Goal: Information Seeking & Learning: Learn about a topic

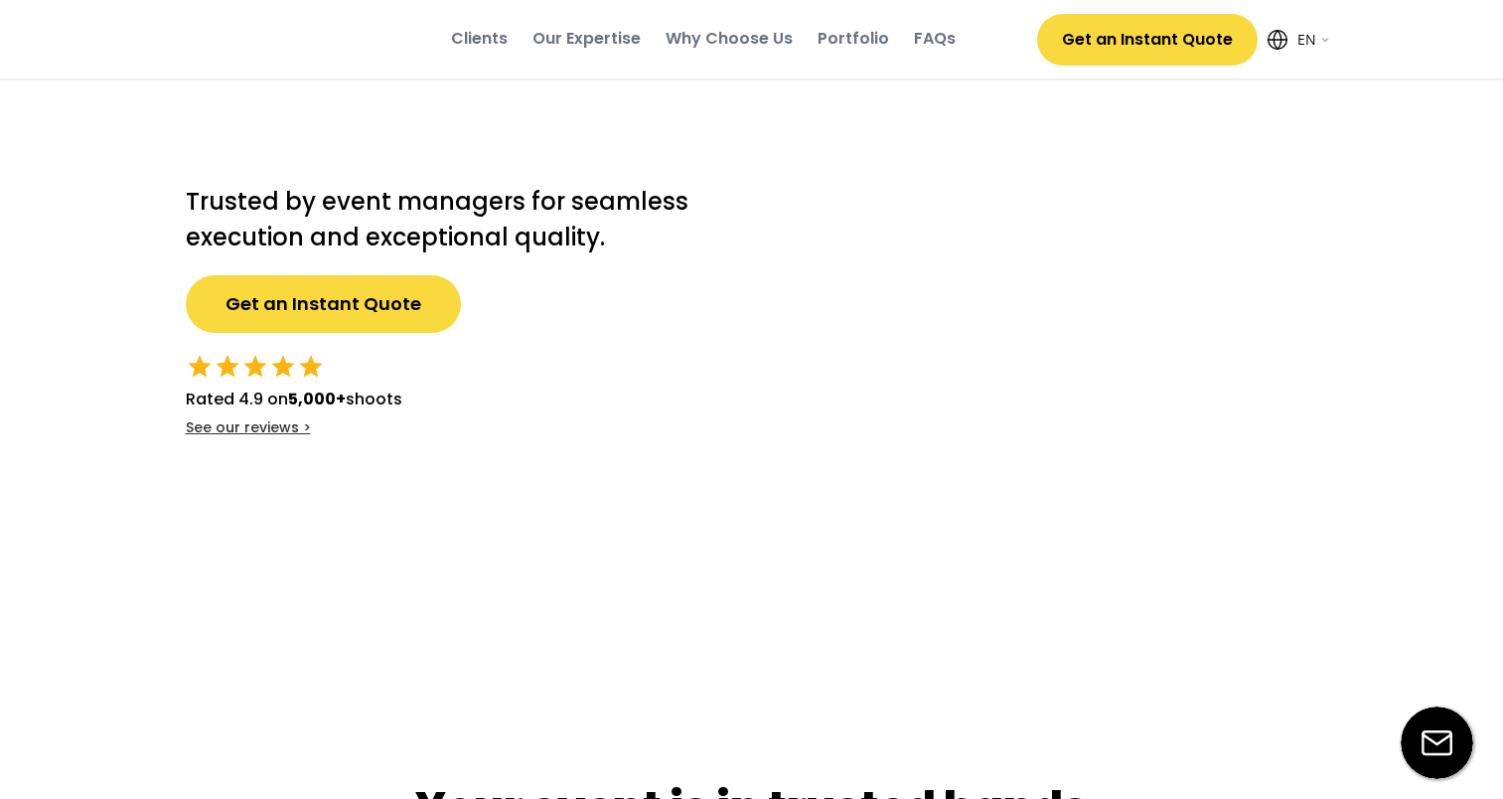
select select ""en""
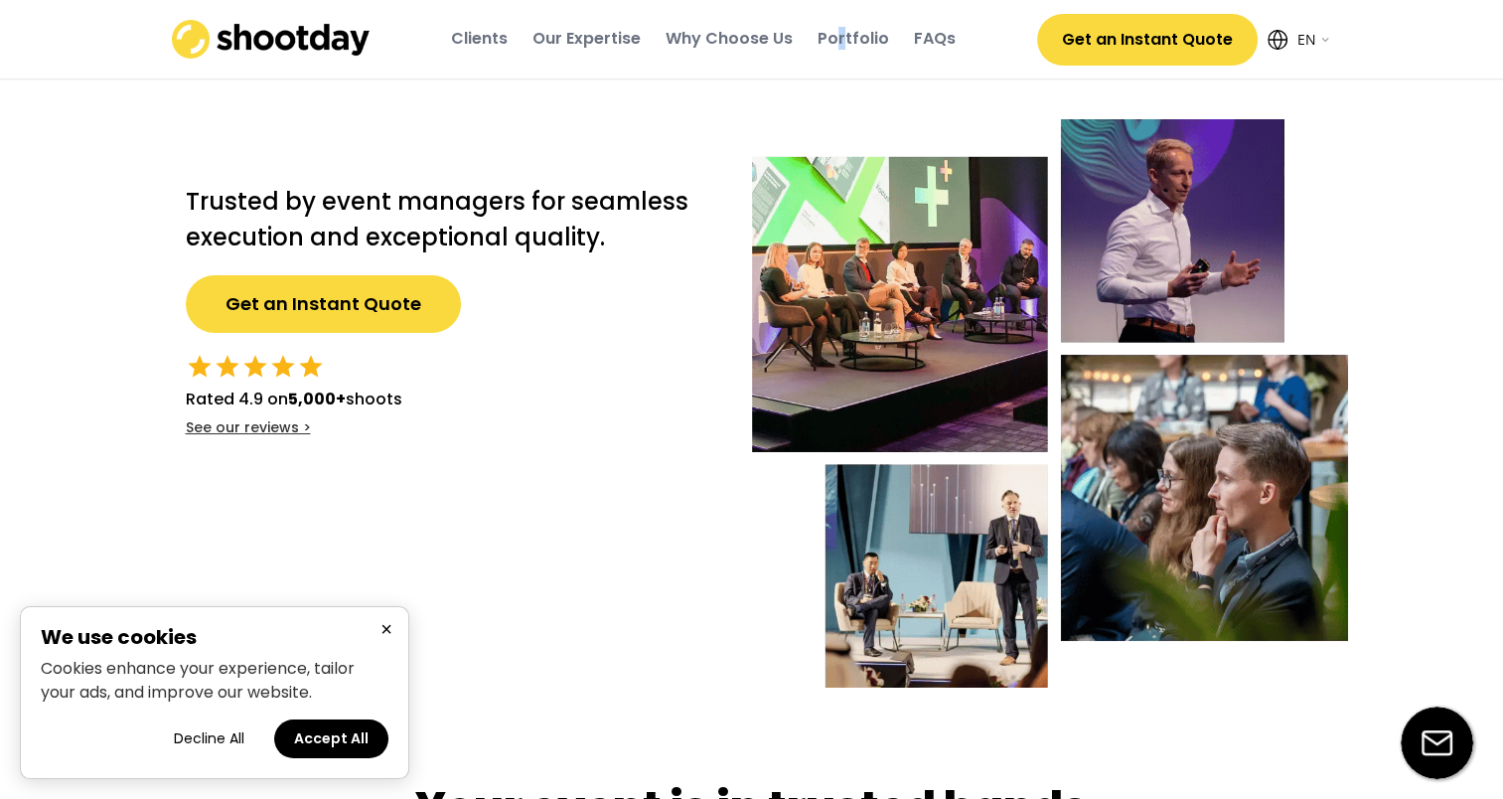
click at [843, 36] on div "Portfolio" at bounding box center [854, 39] width 72 height 22
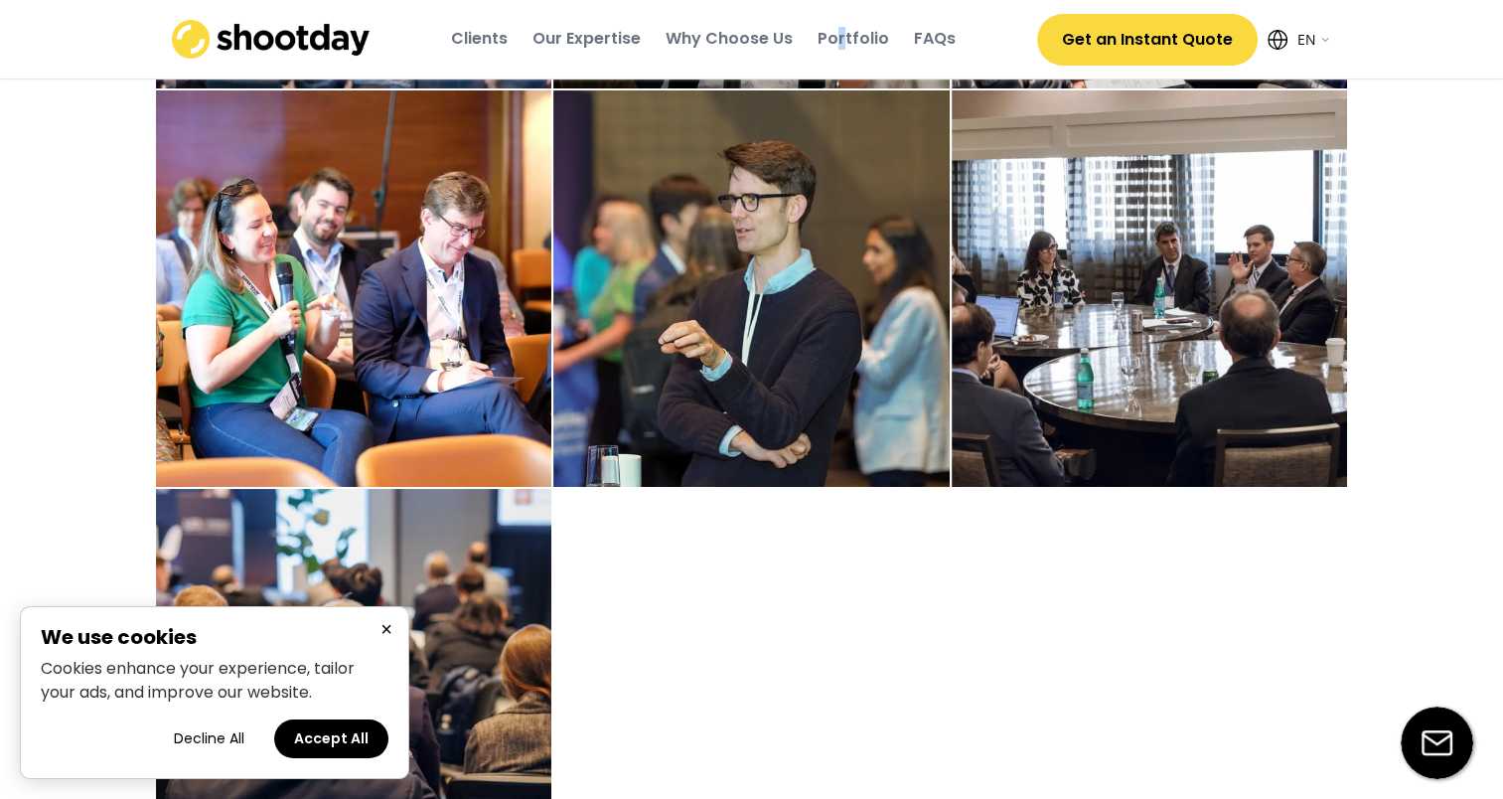
scroll to position [3407, 0]
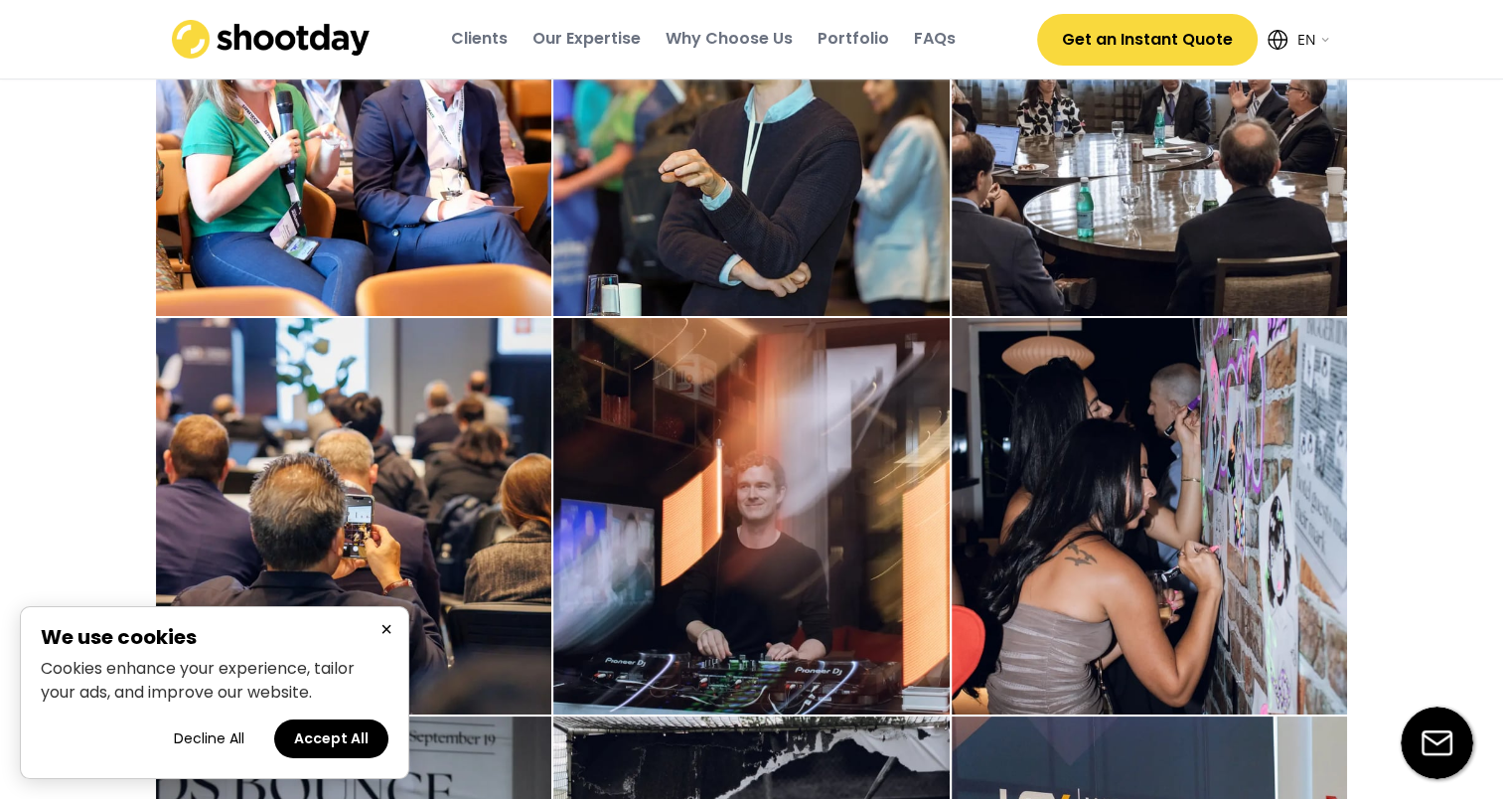
click at [713, 33] on div "Why Choose Us" at bounding box center [729, 39] width 127 height 22
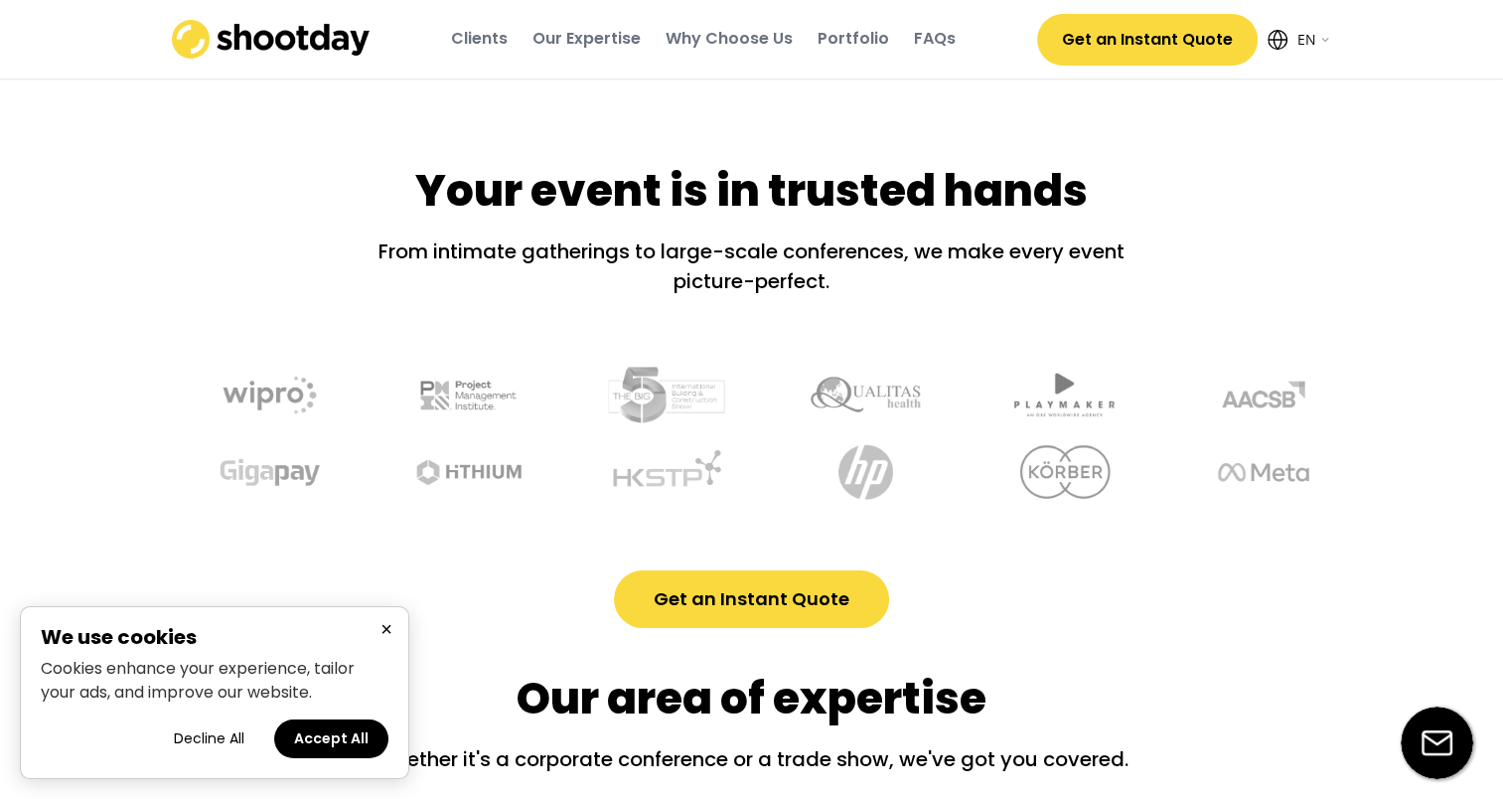
scroll to position [0, 0]
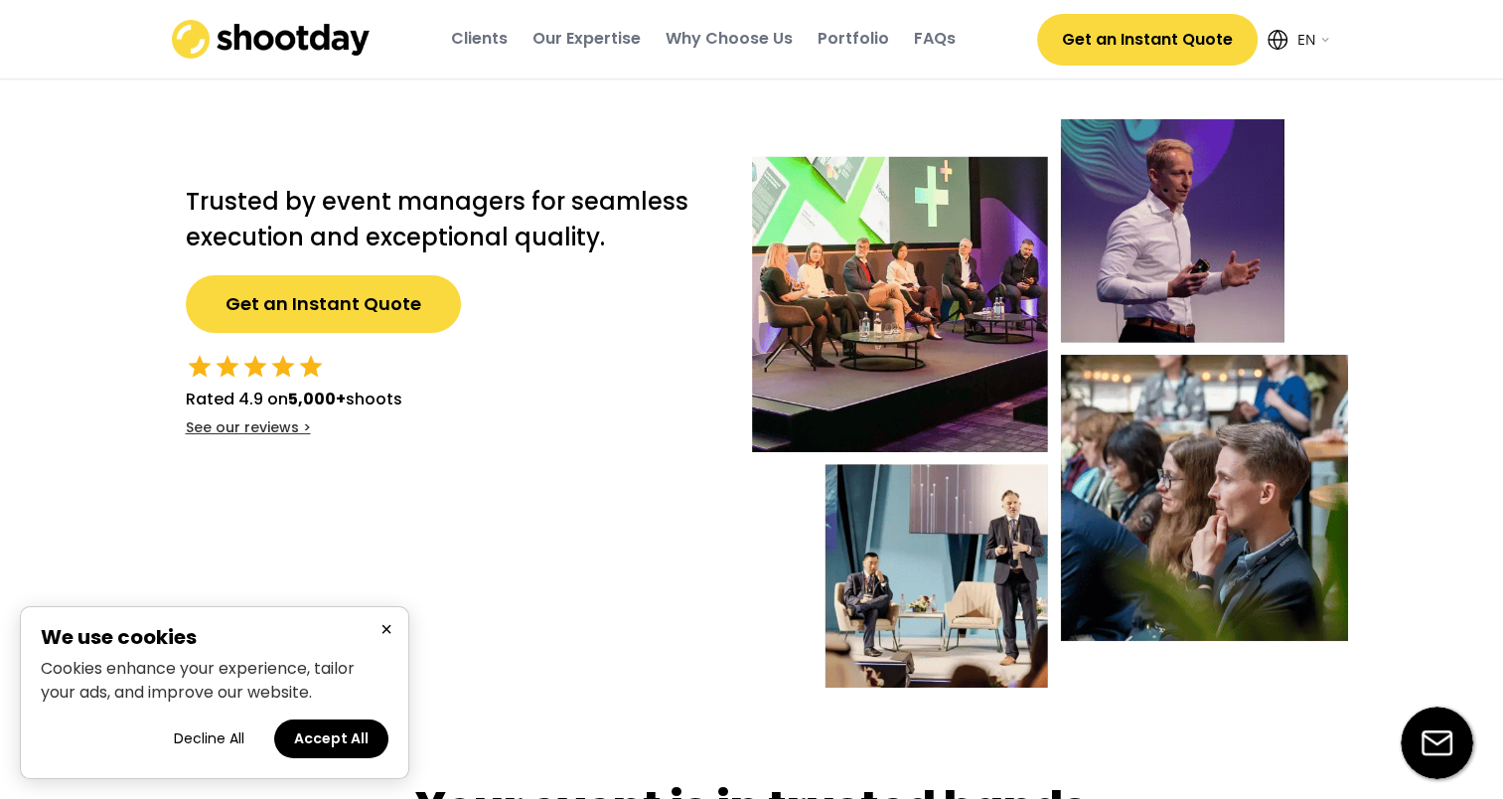
click at [576, 50] on div "Our Expertise" at bounding box center [586, 39] width 108 height 22
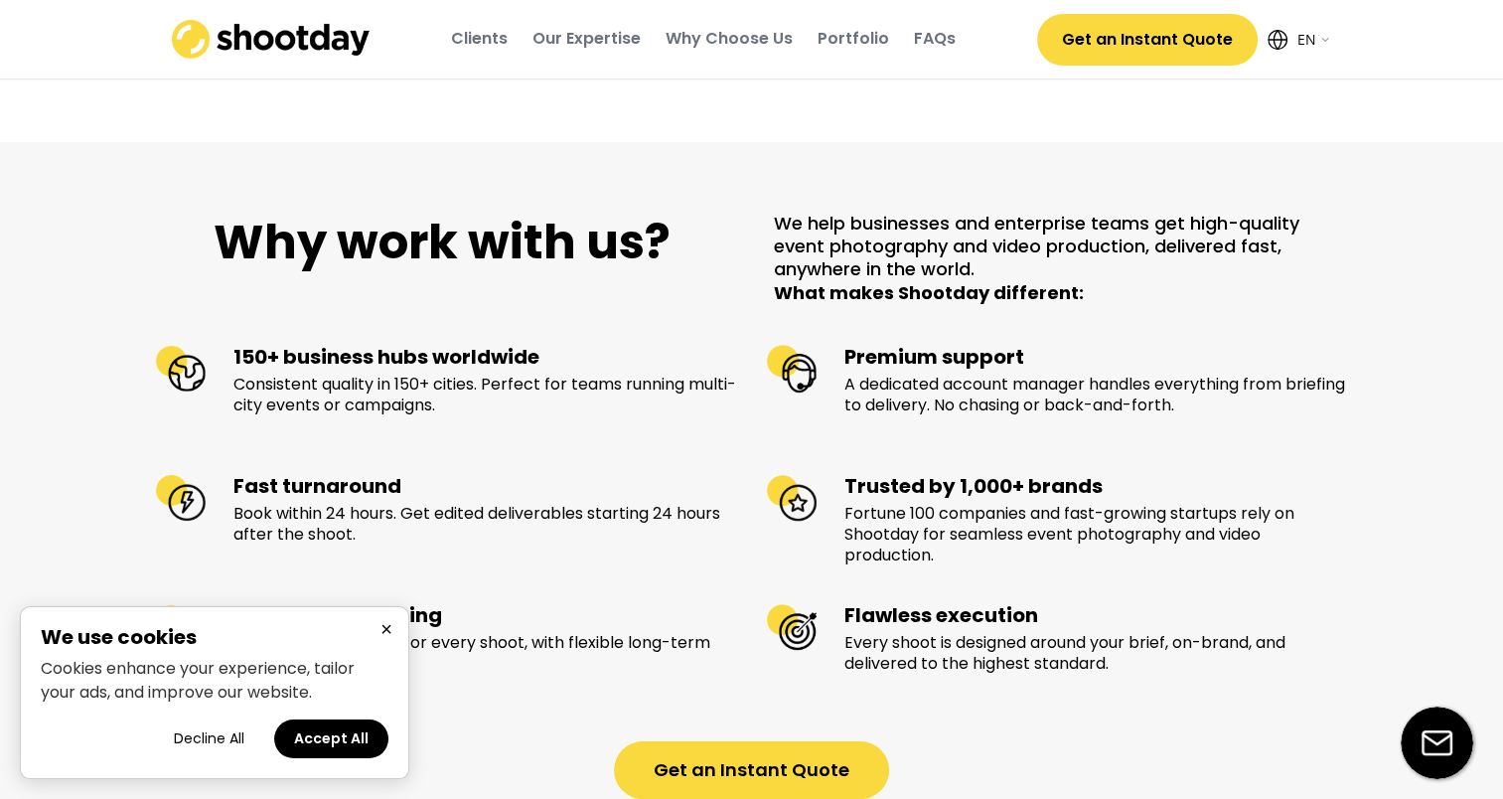
scroll to position [2039, 0]
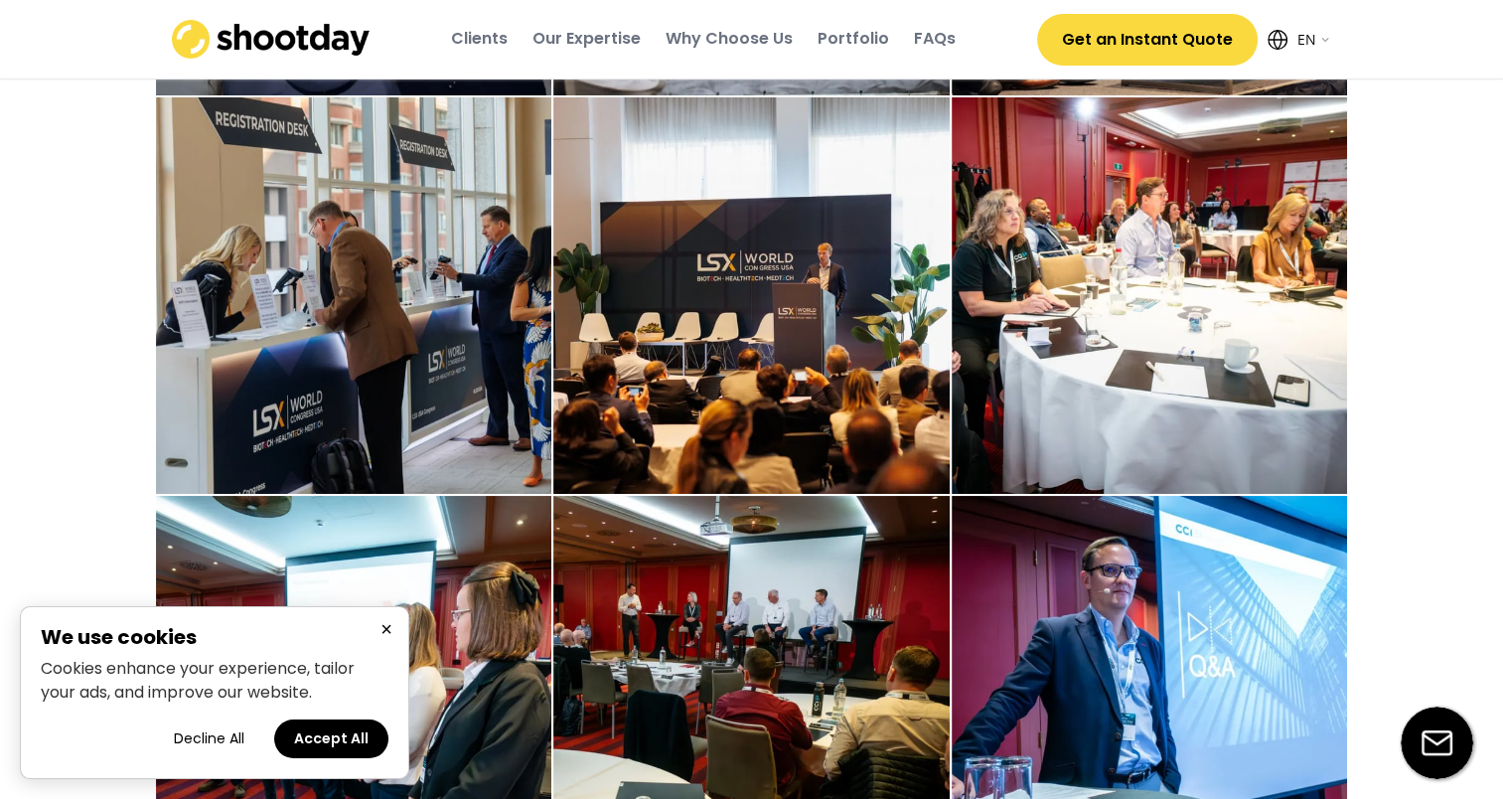
click at [926, 38] on div "FAQs" at bounding box center [935, 39] width 42 height 22
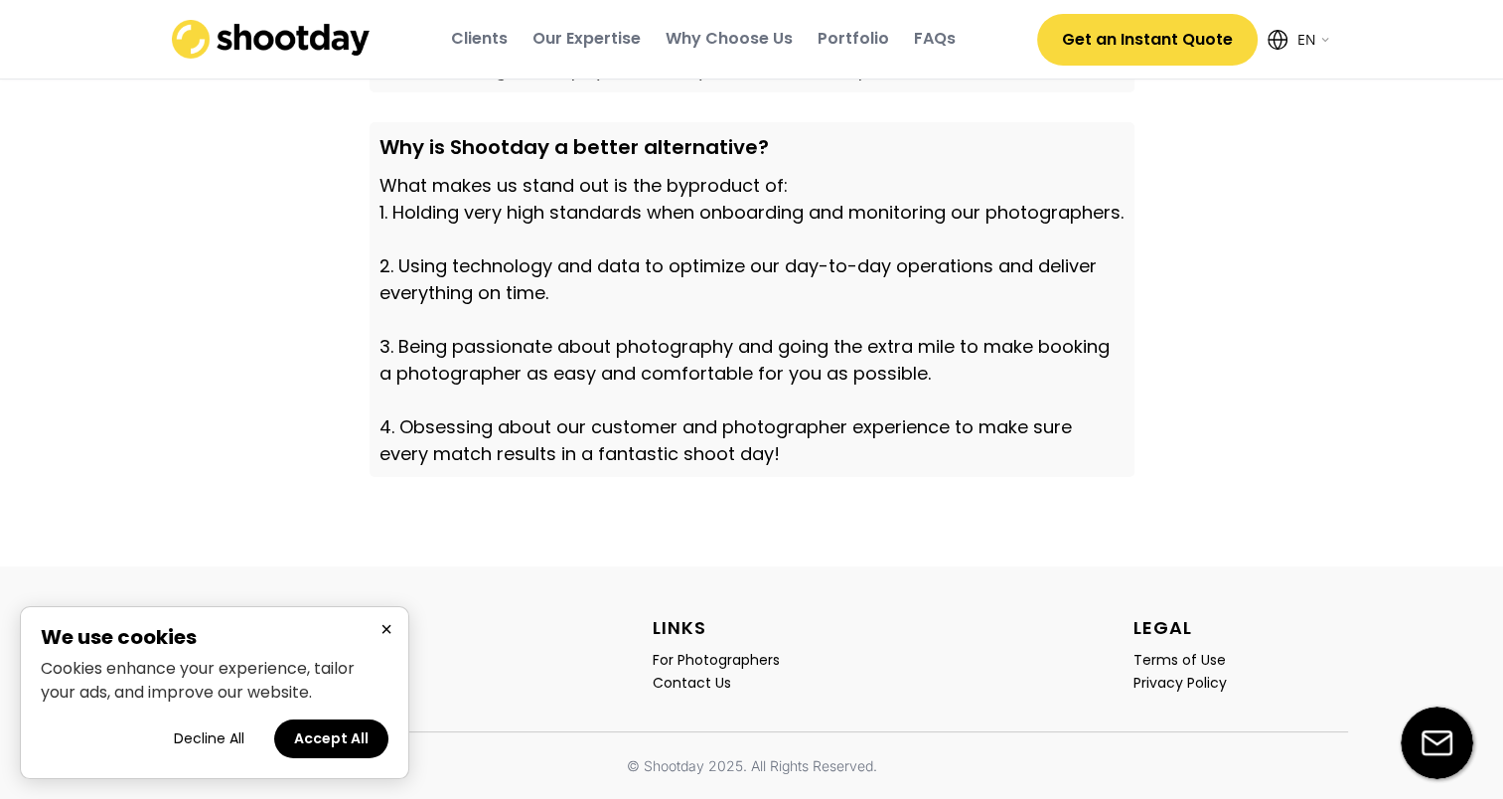
scroll to position [6926, 0]
click at [1202, 40] on button "Get an Instant Quote" at bounding box center [1147, 40] width 221 height 52
